Goal: Find specific page/section: Find specific page/section

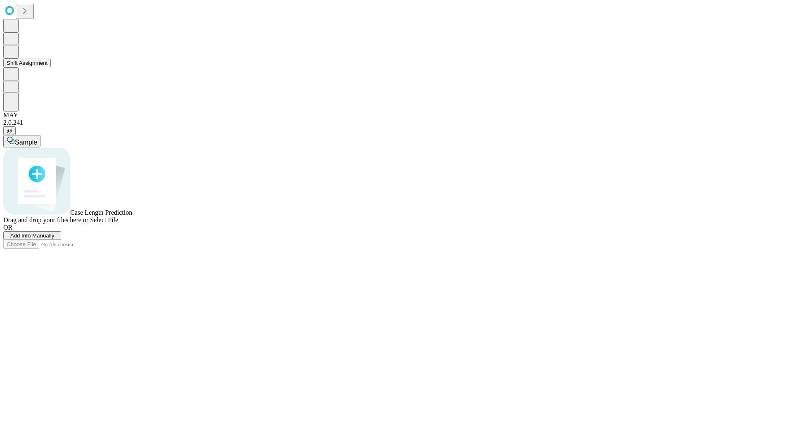
click at [51, 67] on button "Shift Assignment" at bounding box center [27, 63] width 48 height 9
